Goal: Navigation & Orientation: Understand site structure

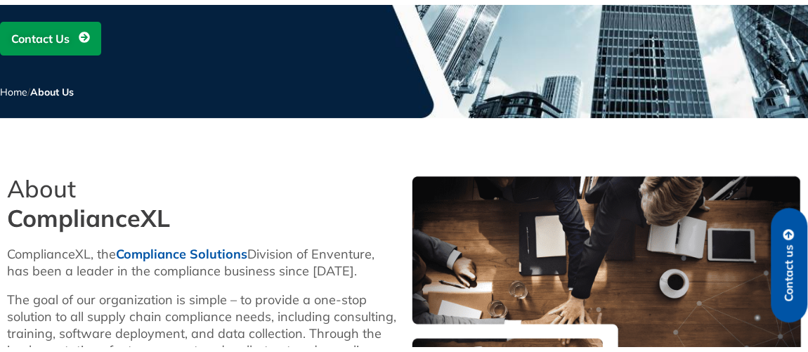
scroll to position [324, 0]
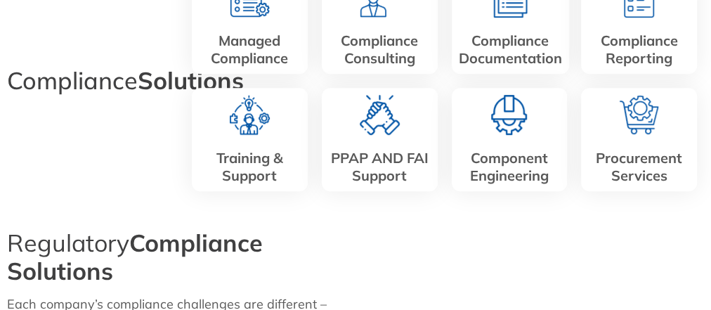
scroll to position [424, 0]
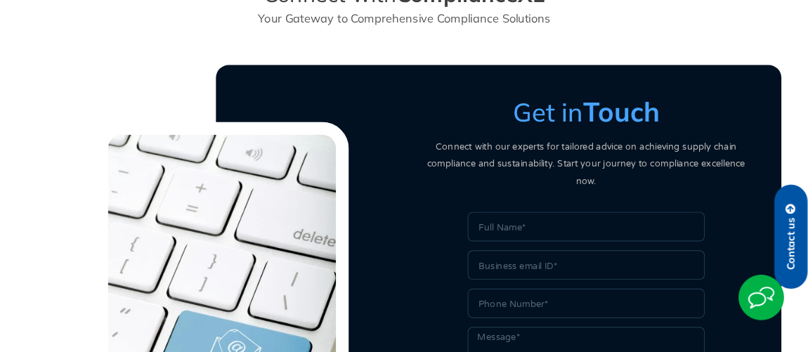
scroll to position [783, 0]
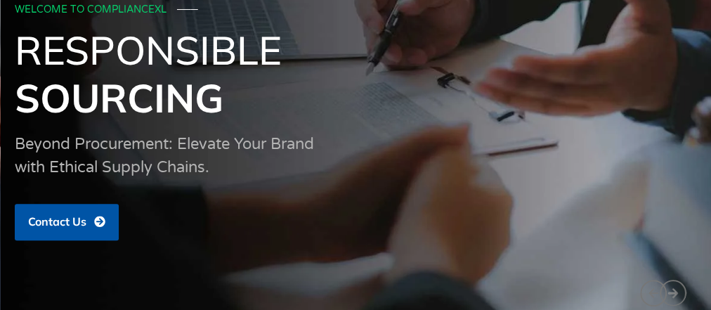
scroll to position [127, 0]
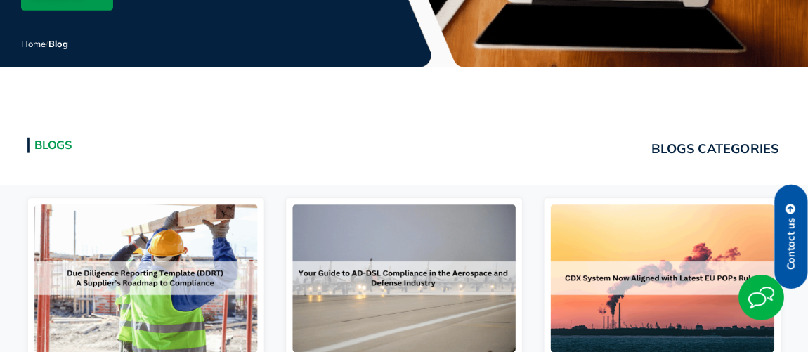
scroll to position [544, 0]
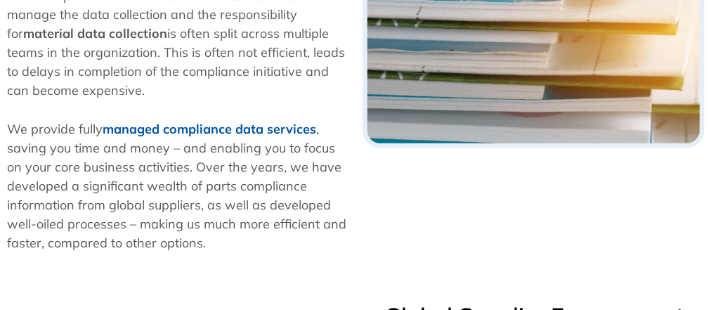
scroll to position [577, 0]
